Goal: Information Seeking & Learning: Find specific fact

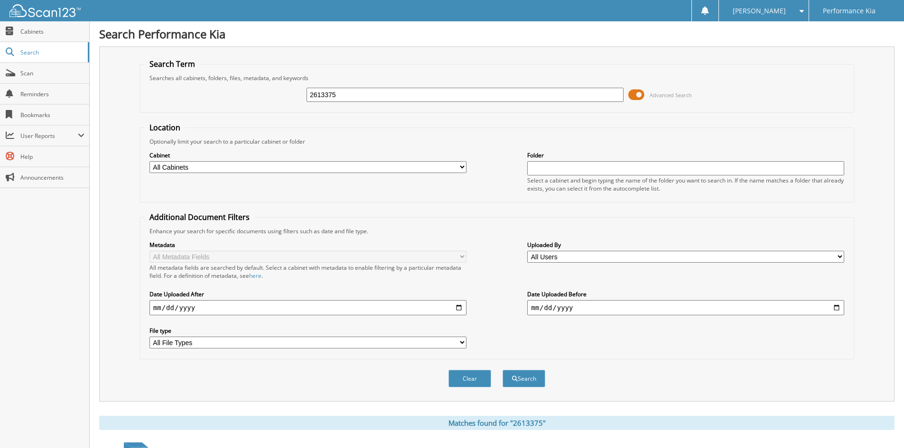
click at [371, 95] on input "2613375" at bounding box center [464, 95] width 317 height 14
paste input "PP2152A"
type input "PP2152A"
click at [502, 370] on button "Search" at bounding box center [523, 379] width 43 height 18
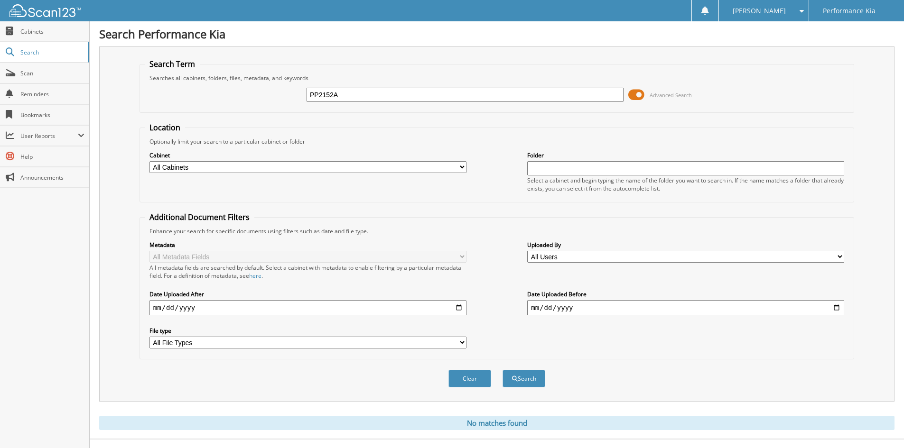
click at [349, 90] on input "PP2152A" at bounding box center [464, 95] width 317 height 14
click at [349, 91] on input "PP2152A" at bounding box center [464, 95] width 317 height 14
paste input "2614481"
type input "2614481"
click at [502, 370] on button "Search" at bounding box center [523, 379] width 43 height 18
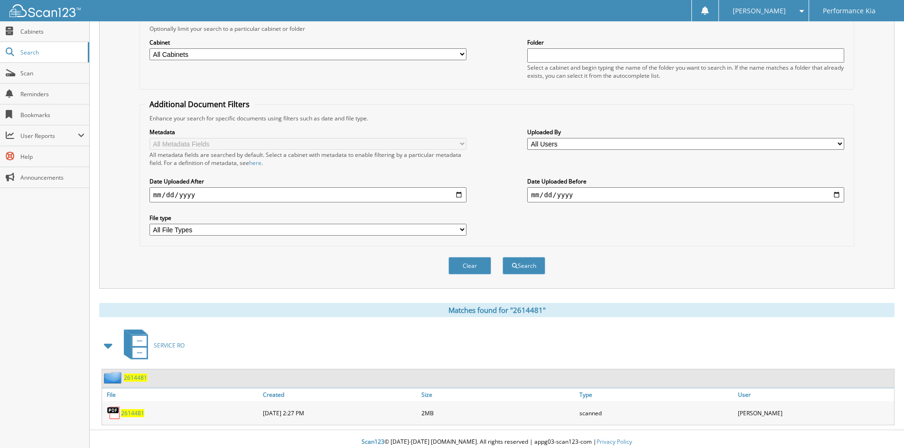
scroll to position [119, 0]
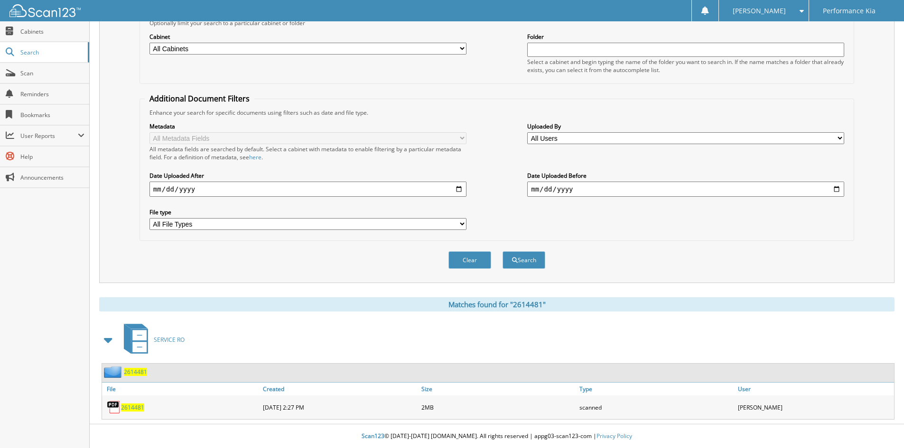
click at [127, 411] on span "2614481" at bounding box center [132, 408] width 23 height 8
